Goal: Information Seeking & Learning: Learn about a topic

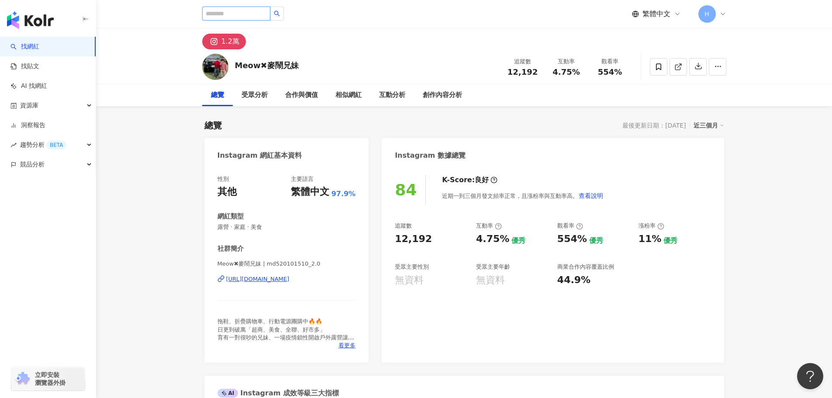
click at [239, 14] on input "search" at bounding box center [236, 14] width 68 height 14
paste input "**********"
type input "**********"
click at [284, 17] on button "button" at bounding box center [277, 14] width 14 height 14
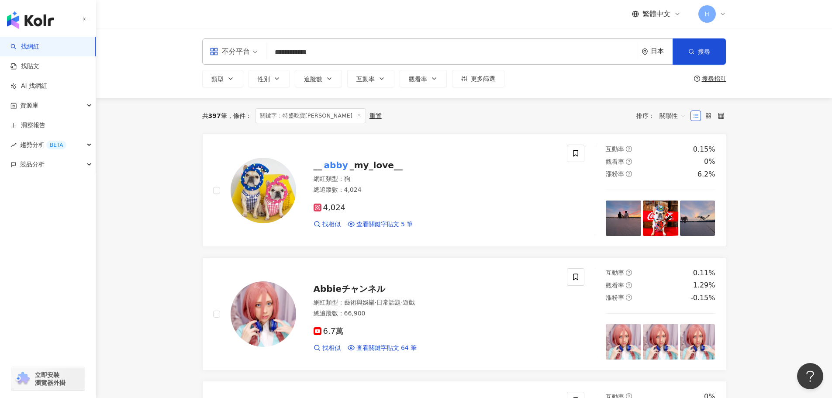
click at [640, 53] on div "**********" at bounding box center [464, 51] width 524 height 26
click at [651, 54] on div "日本" at bounding box center [662, 51] width 22 height 7
click at [636, 120] on div "台灣" at bounding box center [625, 115] width 86 height 16
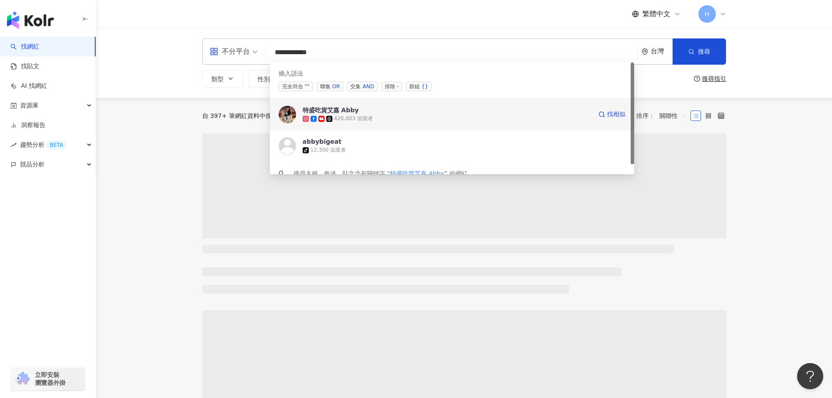
click at [407, 107] on span "特盛吃貨艾嘉 Abby" at bounding box center [447, 110] width 289 height 9
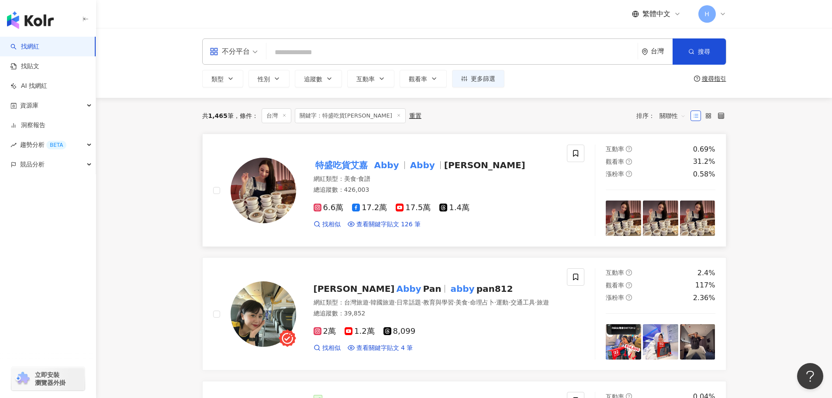
click at [390, 164] on mark "Abby" at bounding box center [386, 165] width 28 height 14
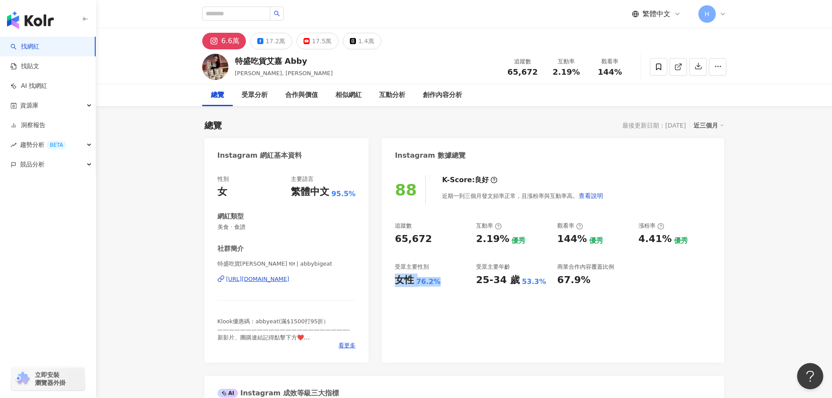
drag, startPoint x: 429, startPoint y: 283, endPoint x: 396, endPoint y: 283, distance: 33.2
click at [396, 283] on div "女性 76.2%" at bounding box center [431, 280] width 73 height 14
click at [264, 15] on input "search" at bounding box center [236, 14] width 68 height 14
paste input "****"
type input "****"
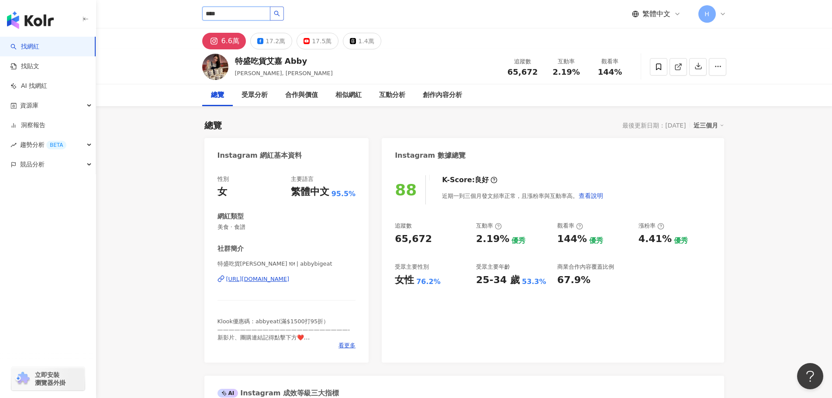
click at [284, 19] on button "button" at bounding box center [277, 14] width 14 height 14
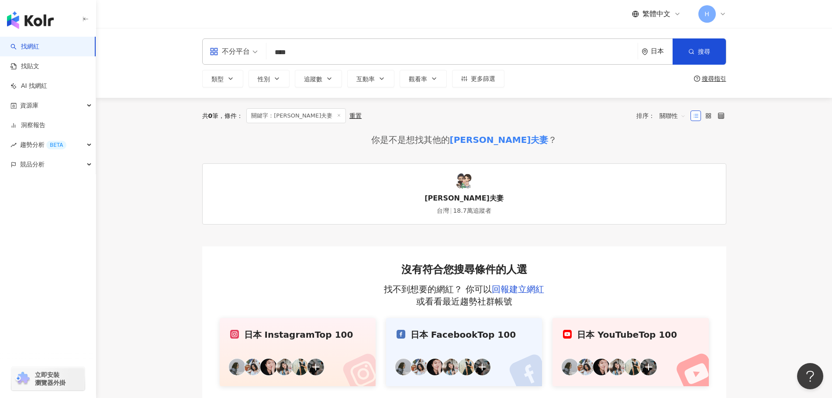
click at [505, 136] on div "默森夫妻" at bounding box center [499, 140] width 99 height 12
click at [464, 180] on img at bounding box center [464, 181] width 17 height 17
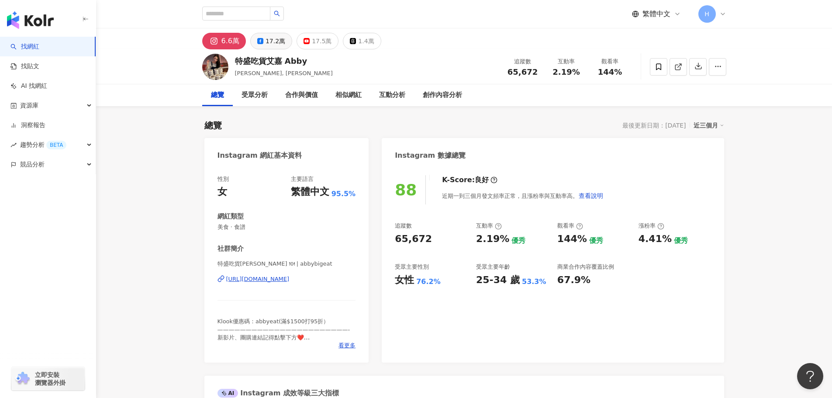
click at [274, 45] on div "17.2萬" at bounding box center [276, 41] width 20 height 12
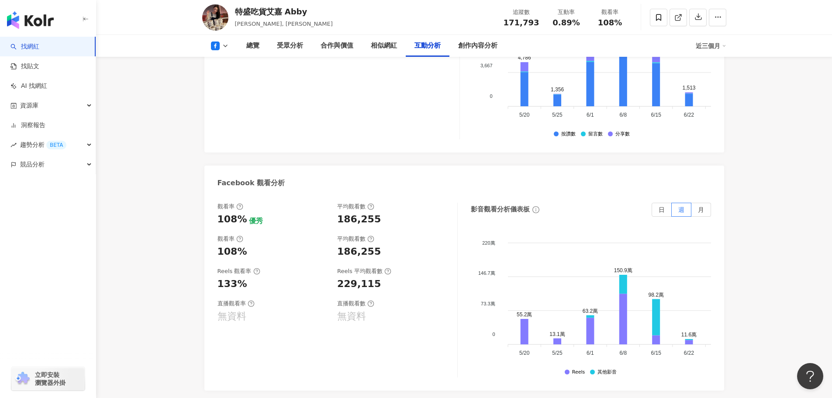
scroll to position [1616, 0]
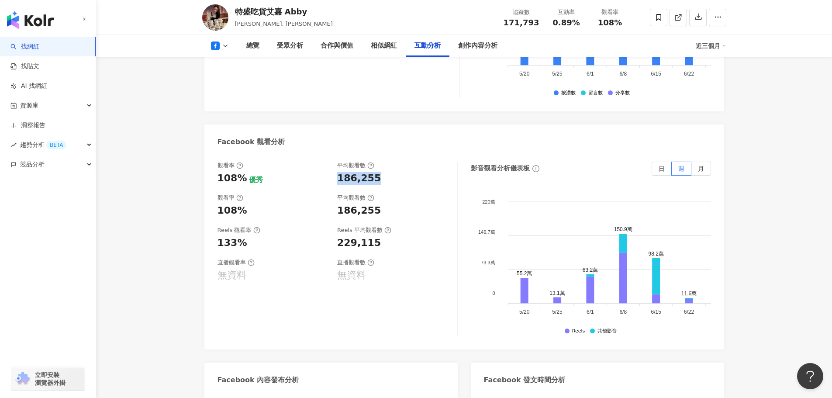
drag, startPoint x: 337, startPoint y: 147, endPoint x: 377, endPoint y: 146, distance: 40.2
click at [377, 162] on div "觀看率 108% 優秀 平均觀看數 186,255" at bounding box center [333, 174] width 231 height 24
click at [338, 236] on div "229,115" at bounding box center [359, 243] width 44 height 14
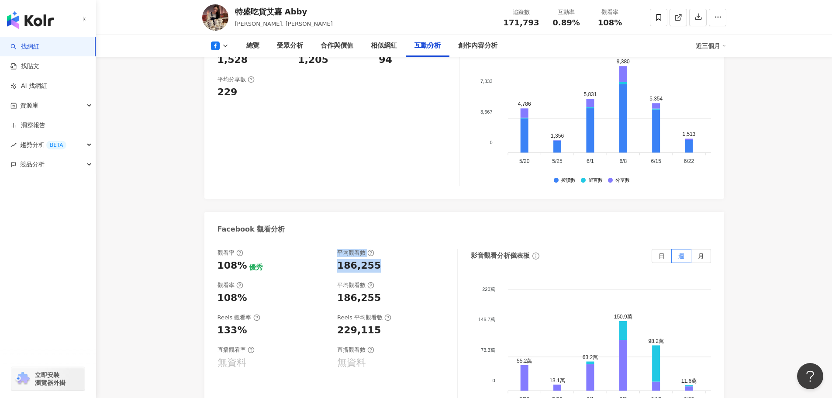
drag, startPoint x: 330, startPoint y: 233, endPoint x: 379, endPoint y: 234, distance: 48.5
click at [379, 249] on div "觀看率 108% 優秀 平均觀看數 186,255" at bounding box center [333, 261] width 231 height 24
copy div "優秀 平均觀看數 186,255"
click at [349, 324] on div "229,115" at bounding box center [359, 331] width 44 height 14
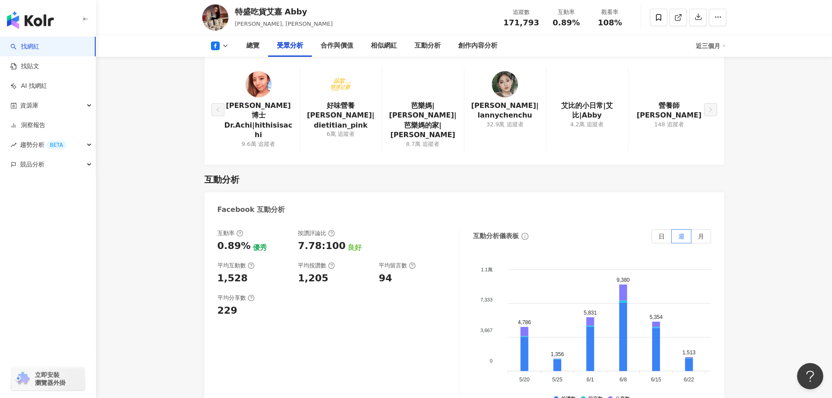
scroll to position [786, 0]
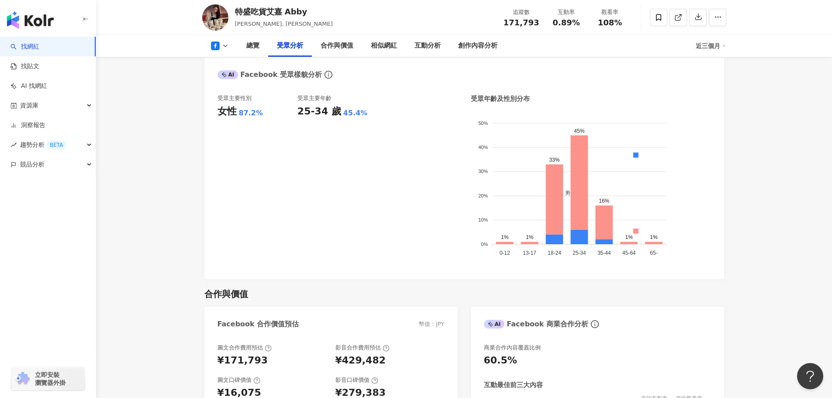
click at [224, 45] on icon at bounding box center [225, 45] width 7 height 7
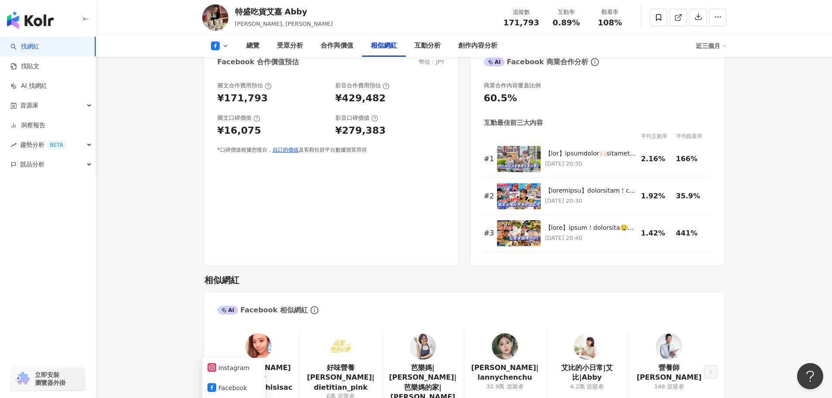
scroll to position [1354, 0]
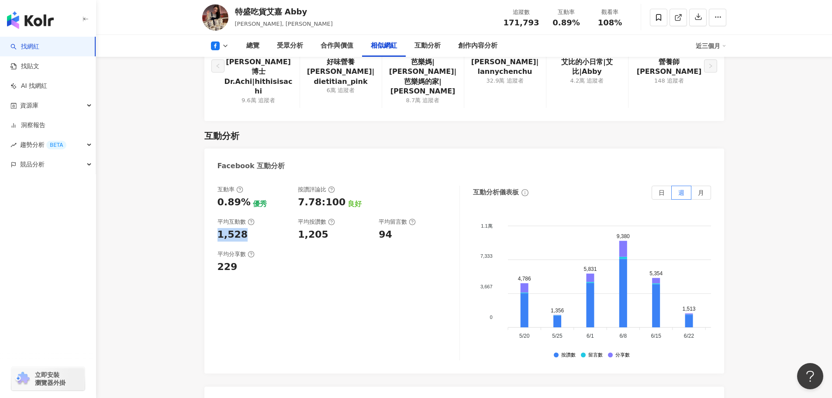
drag, startPoint x: 242, startPoint y: 200, endPoint x: 217, endPoint y: 201, distance: 25.3
click at [218, 228] on div "1,528" at bounding box center [233, 235] width 31 height 14
copy div "1,528"
click at [291, 211] on div "互動率 0.89% 優秀 按讚評論比 7.78:100 良好 平均互動數 1,528 平均按讚數 1,205 平均留言數 94 平均分享數 229" at bounding box center [339, 273] width 242 height 175
drag, startPoint x: 382, startPoint y: 201, endPoint x: 388, endPoint y: 202, distance: 5.7
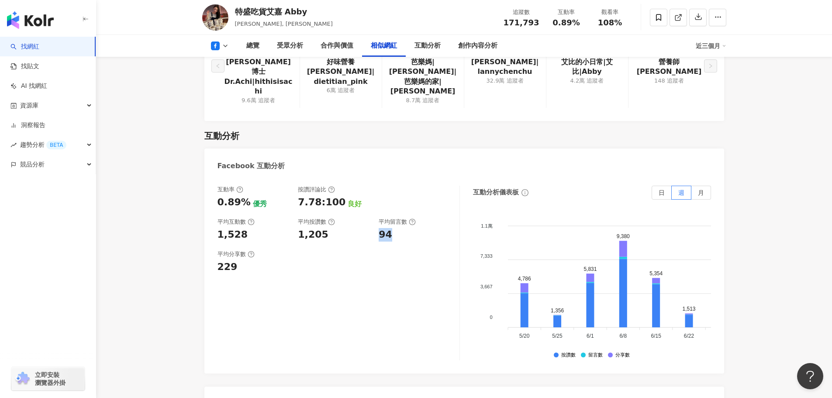
click at [388, 228] on div "94" at bounding box center [386, 235] width 14 height 14
click at [284, 228] on div "1,528" at bounding box center [254, 235] width 72 height 14
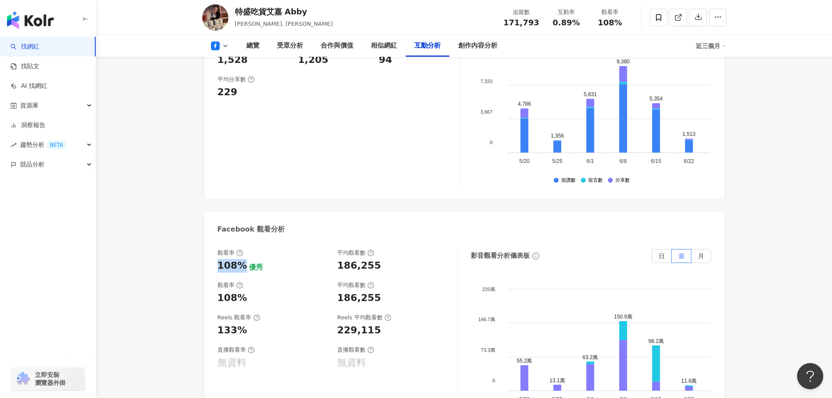
drag, startPoint x: 242, startPoint y: 233, endPoint x: 212, endPoint y: 233, distance: 29.7
click at [212, 240] on div "觀看率 108% 優秀 平均觀看數 186,255 觀看率 108% 平均觀看數 186,255 Reels 觀看率 133% Reels 平均觀看數 229…" at bounding box center [464, 338] width 520 height 197
copy div "108%"
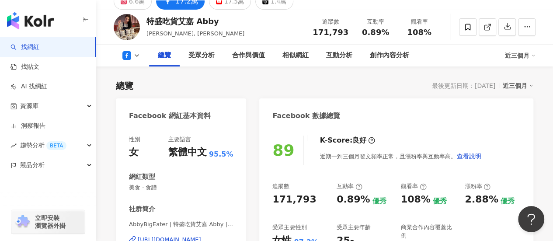
scroll to position [0, 0]
